Goal: Task Accomplishment & Management: Use online tool/utility

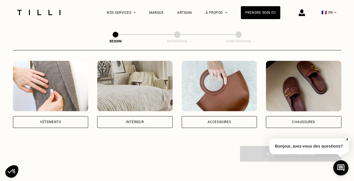
scroll to position [109, 0]
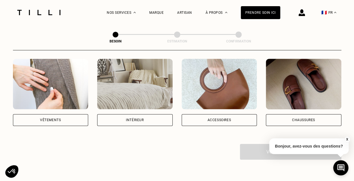
click at [150, 114] on div "Intérieur" at bounding box center [134, 120] width 75 height 12
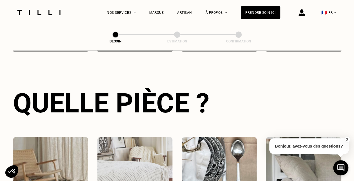
scroll to position [226, 0]
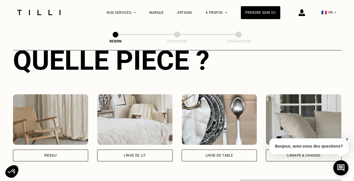
click at [63, 150] on div "Rideau" at bounding box center [50, 156] width 75 height 12
select select "FR"
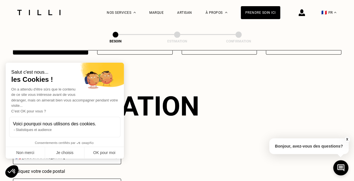
scroll to position [337, 0]
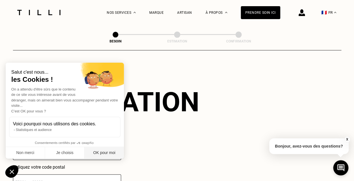
click at [91, 152] on button "OK pour moi" at bounding box center [103, 153] width 39 height 12
checkbox input "true"
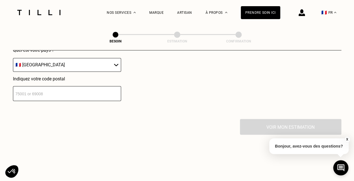
scroll to position [381, 0]
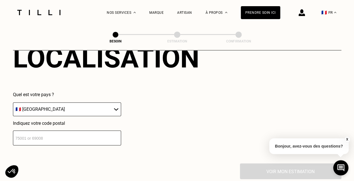
click at [87, 104] on select "🇩🇪 [GEOGRAPHIC_DATA] 🇦🇹 [GEOGRAPHIC_DATA] 🇧🇪 [GEOGRAPHIC_DATA] 🇧🇬 Bulgarie 🇨🇾 C…" at bounding box center [67, 109] width 108 height 14
click at [183, 113] on div "Quel est votre pays ? 🇩🇪 [GEOGRAPHIC_DATA] 🇦🇹 [GEOGRAPHIC_DATA] 🇧🇪 [GEOGRAPHIC_…" at bounding box center [106, 118] width 186 height 53
click at [82, 133] on input "number" at bounding box center [67, 138] width 108 height 15
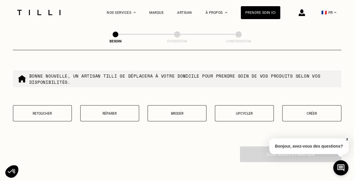
scroll to position [542, 0]
type input "92380"
click at [32, 112] on button "Retoucher" at bounding box center [42, 113] width 59 height 16
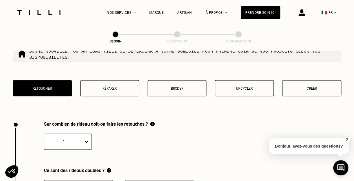
scroll to position [622, 0]
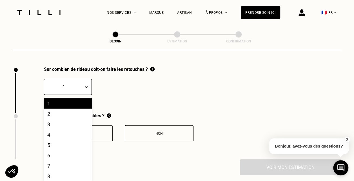
click at [88, 82] on div at bounding box center [88, 87] width 8 height 10
click at [68, 109] on div "2" at bounding box center [68, 114] width 48 height 10
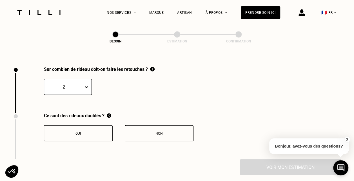
click at [142, 132] on div "Non" at bounding box center [159, 134] width 62 height 4
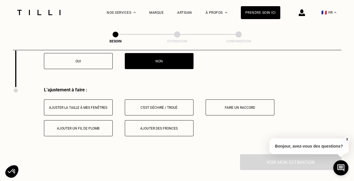
scroll to position [715, 0]
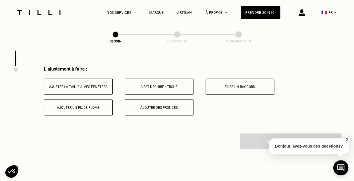
click at [88, 89] on button "Ajuster la taille à mes fenêtres" at bounding box center [78, 87] width 69 height 16
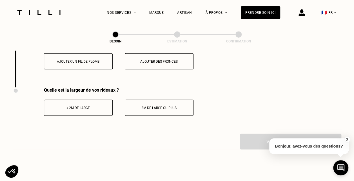
scroll to position [764, 0]
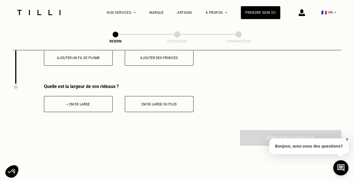
click at [99, 108] on button "< 2m de large" at bounding box center [78, 104] width 69 height 16
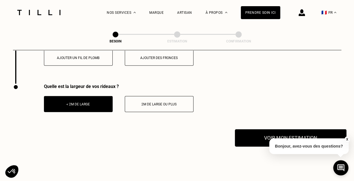
click at [267, 139] on button "Voir mon estimation" at bounding box center [290, 137] width 111 height 17
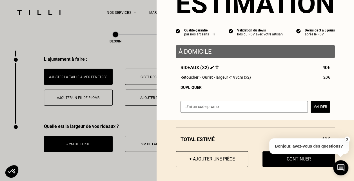
scroll to position [724, 0]
